Goal: Information Seeking & Learning: Learn about a topic

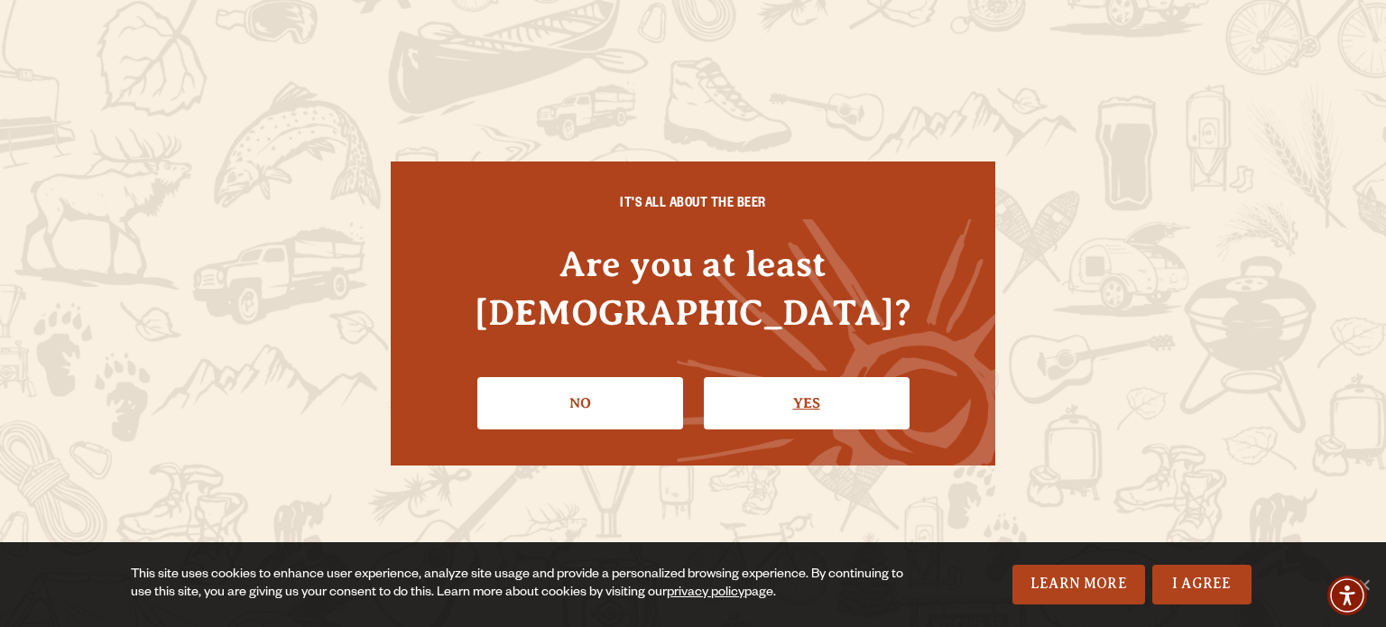
click at [768, 377] on link "Yes" at bounding box center [807, 403] width 206 height 52
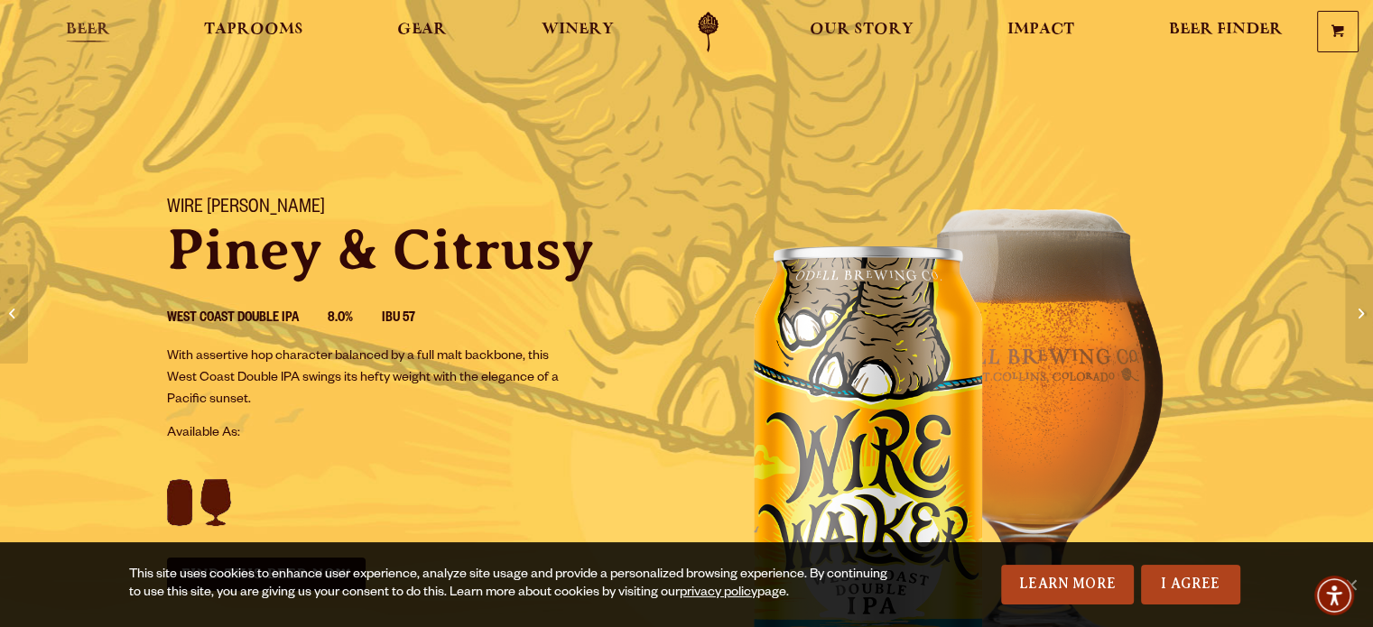
click at [87, 23] on span "Beer" at bounding box center [88, 30] width 44 height 14
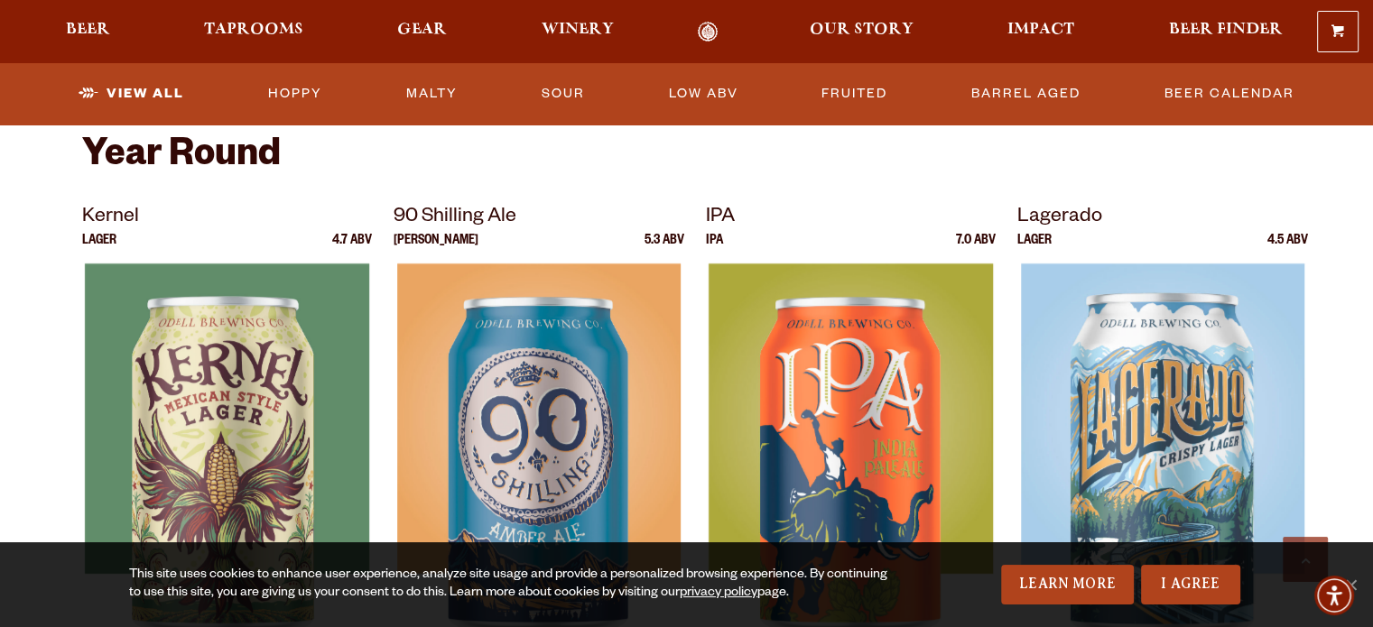
scroll to position [703, 0]
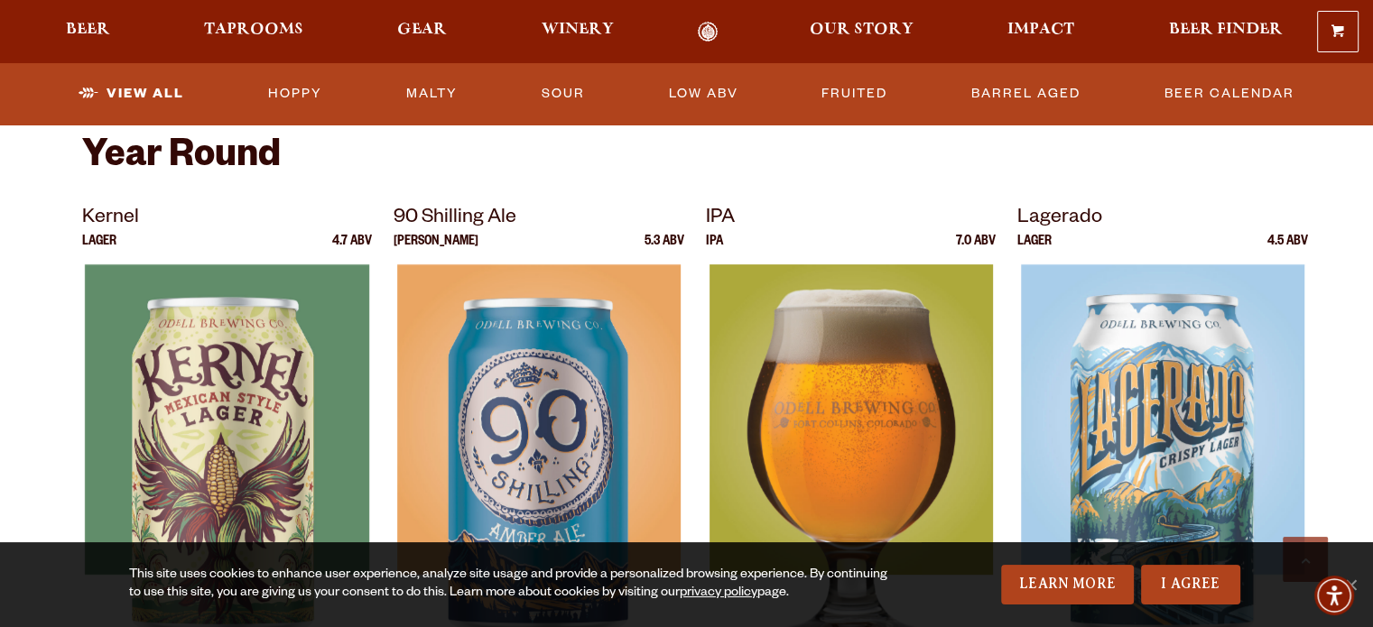
click at [832, 427] on img at bounding box center [849, 489] width 283 height 451
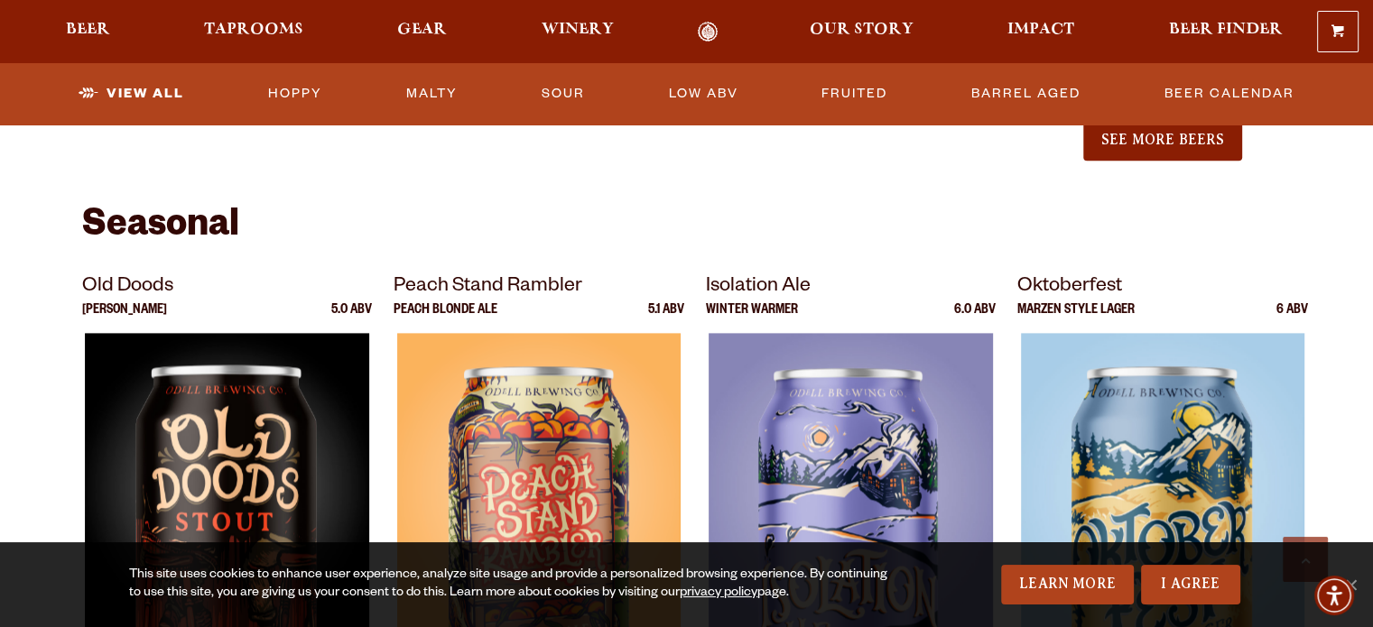
scroll to position [2392, 0]
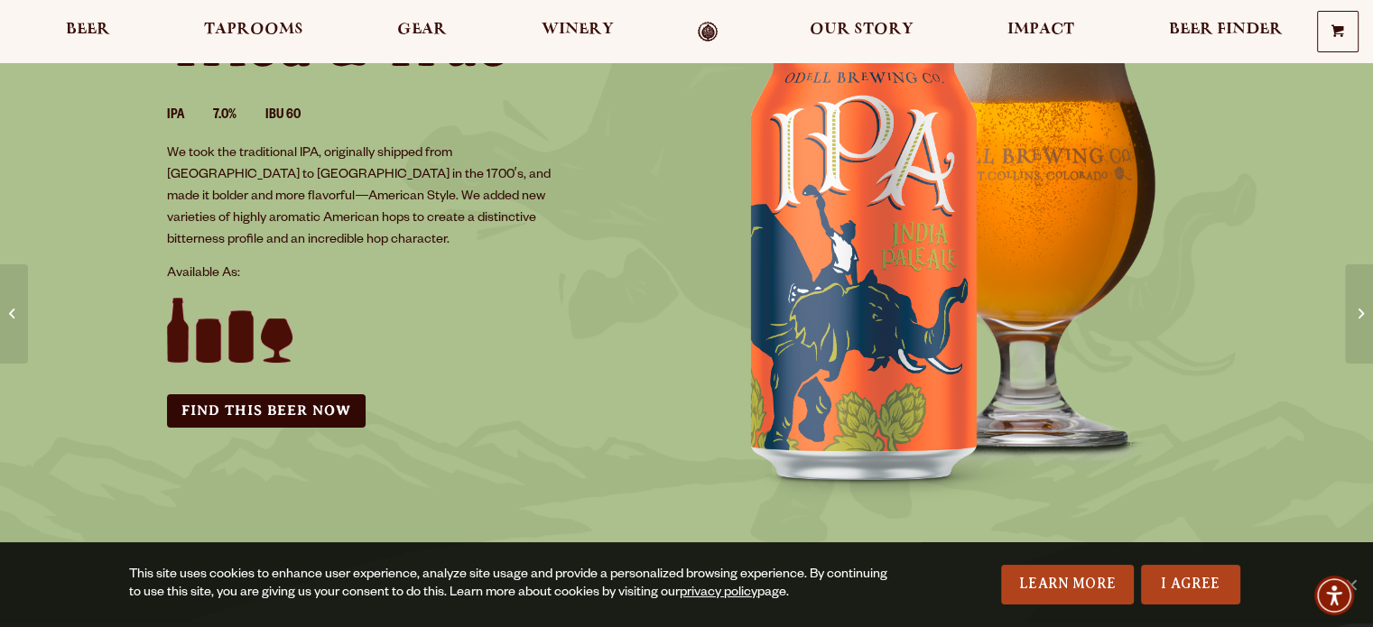
scroll to position [217, 0]
